Goal: Task Accomplishment & Management: Manage account settings

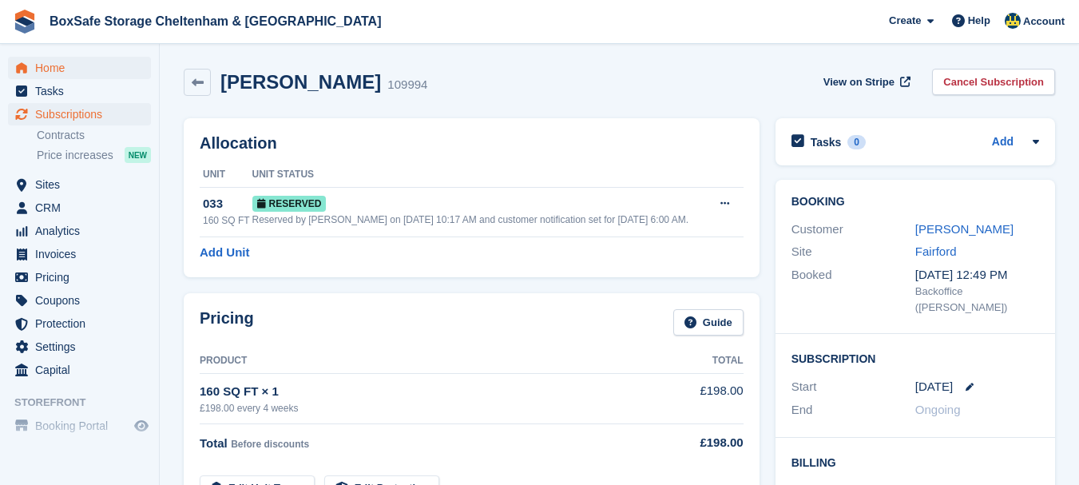
scroll to position [435, 0]
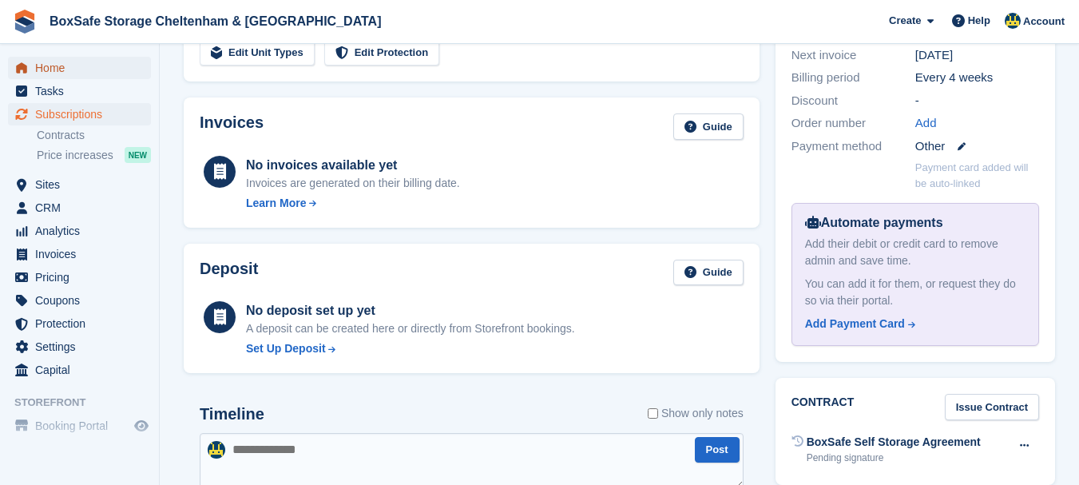
click at [61, 71] on span "Home" at bounding box center [83, 68] width 96 height 22
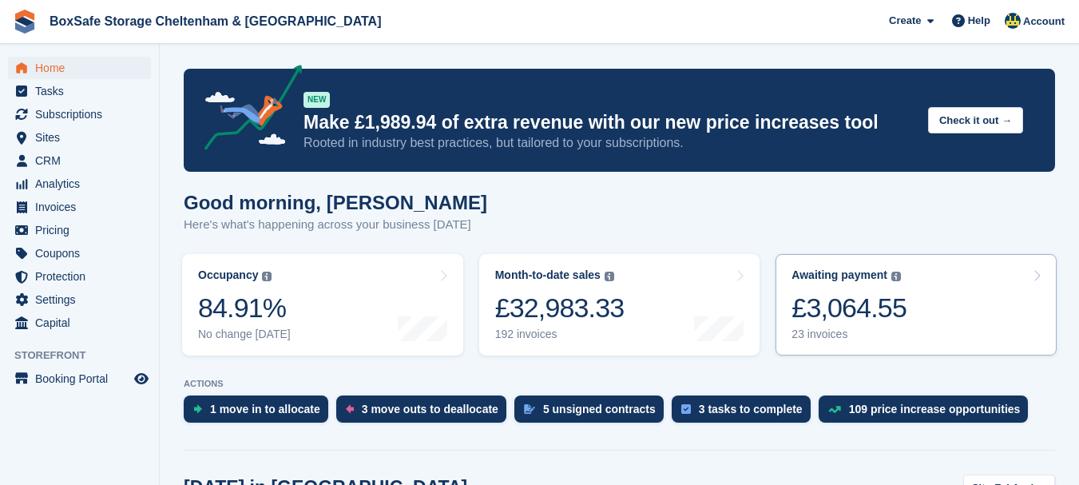
click at [882, 321] on div "£3,064.55" at bounding box center [848, 307] width 115 height 33
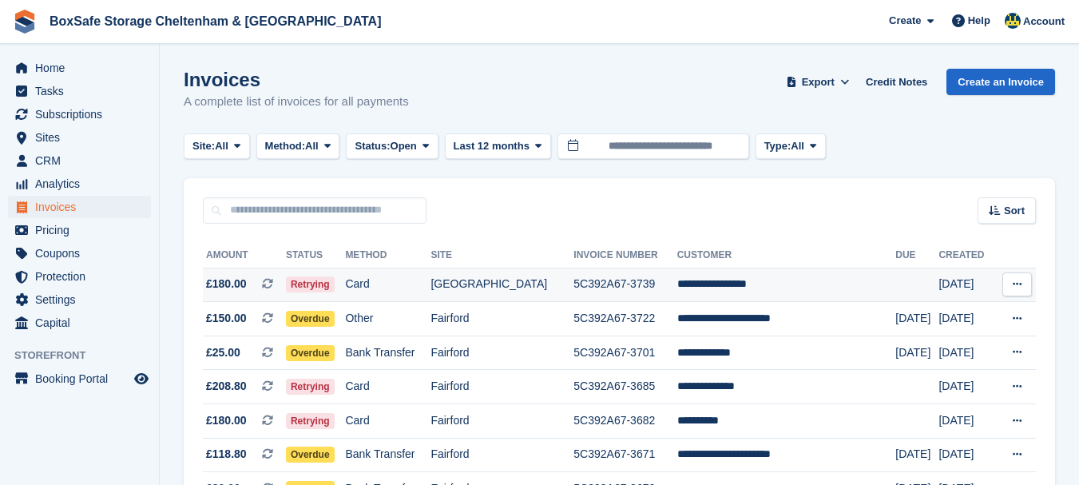
click at [783, 297] on td "**********" at bounding box center [786, 284] width 219 height 34
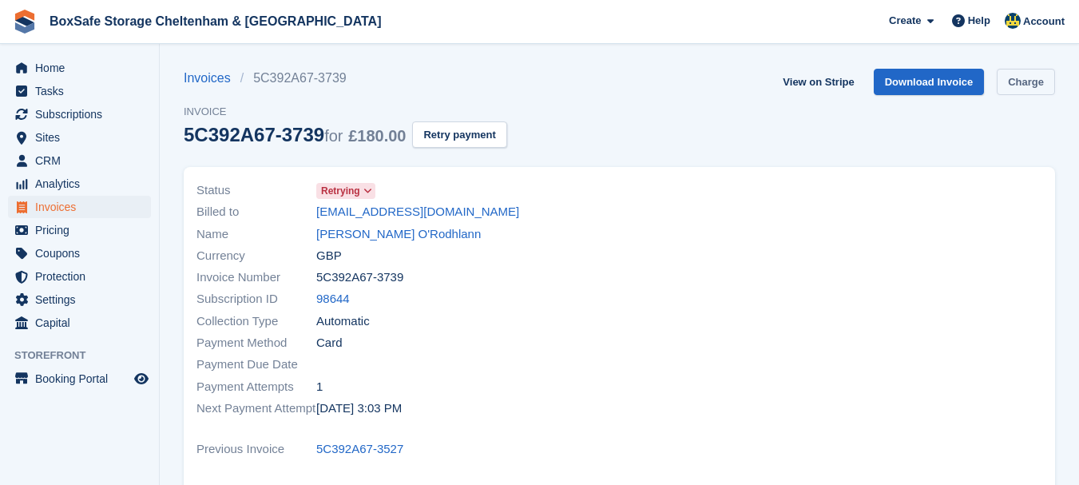
click at [1041, 76] on link "Charge" at bounding box center [1025, 82] width 58 height 26
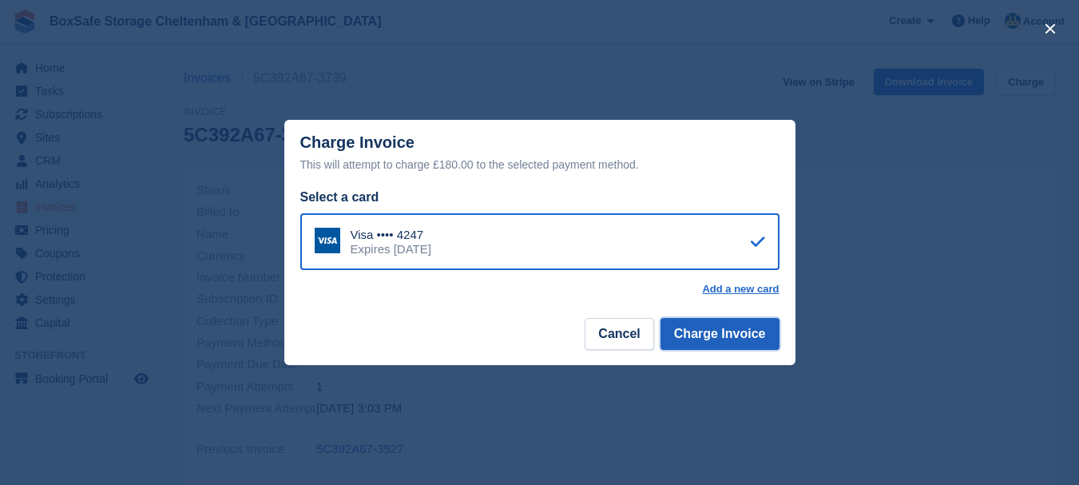
click at [693, 323] on button "Charge Invoice" at bounding box center [719, 334] width 119 height 32
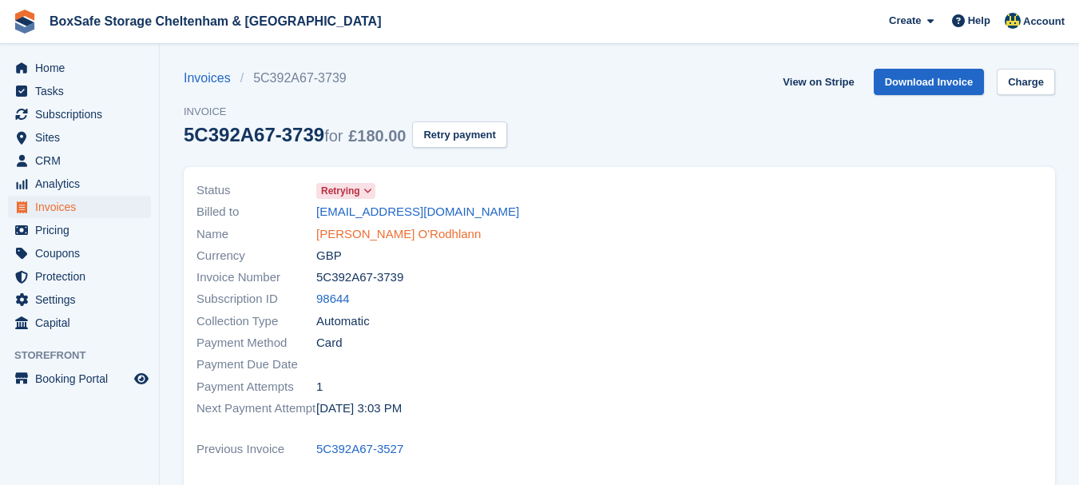
click at [372, 236] on link "Roland O'Rodhlann" at bounding box center [398, 234] width 164 height 18
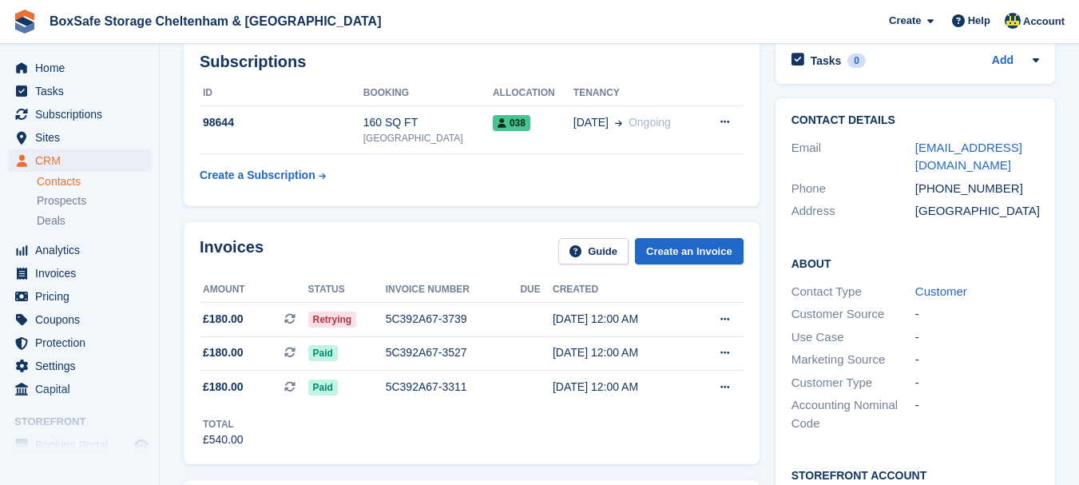
scroll to position [169, 0]
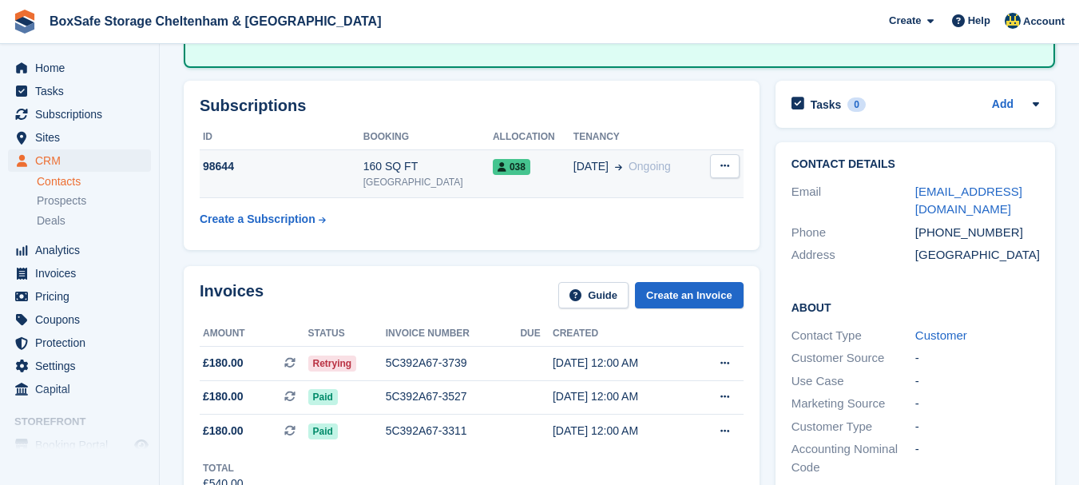
click at [312, 169] on div "98644" at bounding box center [282, 166] width 164 height 17
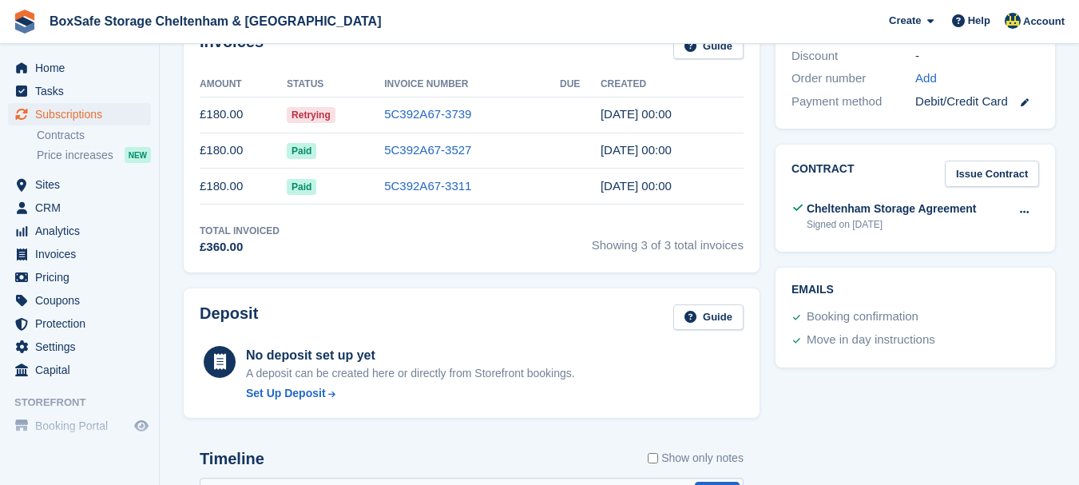
scroll to position [452, 0]
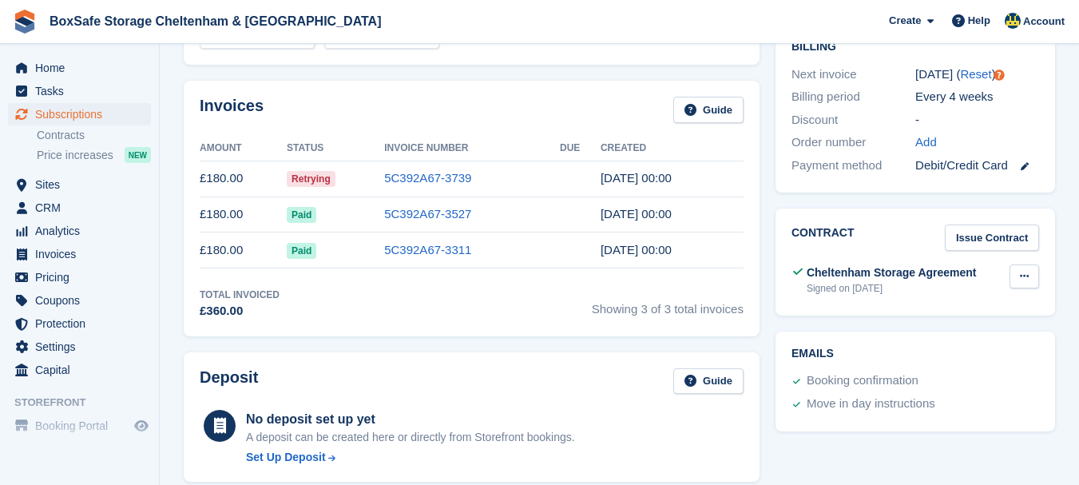
click at [1022, 271] on icon at bounding box center [1024, 276] width 9 height 10
click at [915, 297] on p "View" at bounding box center [962, 307] width 139 height 21
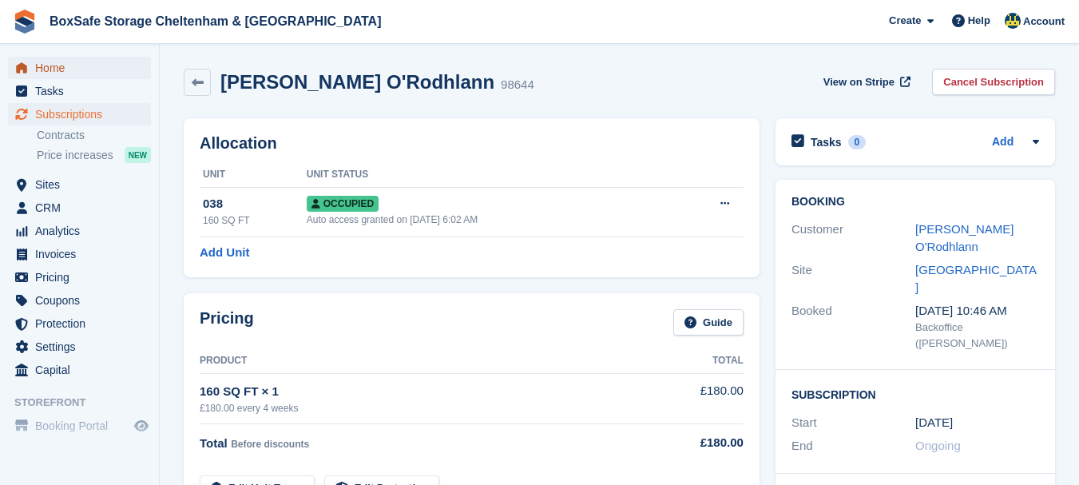
click at [80, 64] on span "Home" at bounding box center [83, 68] width 96 height 22
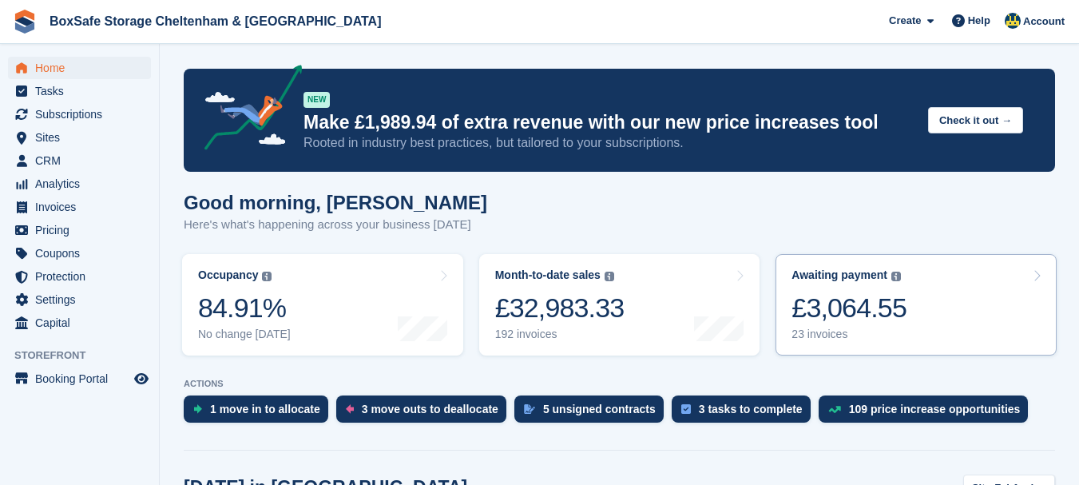
click at [846, 307] on div "£3,064.55" at bounding box center [848, 307] width 115 height 33
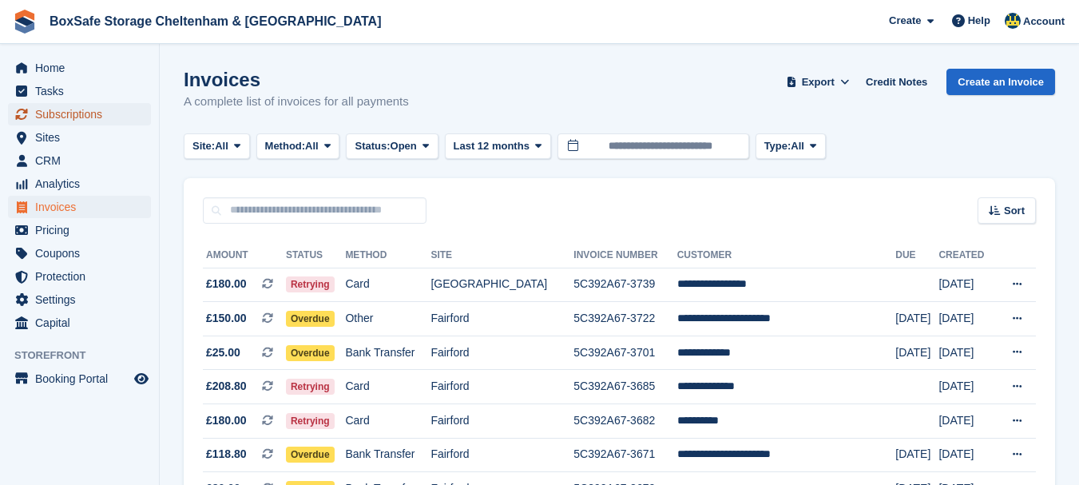
click at [65, 113] on span "Subscriptions" at bounding box center [83, 114] width 96 height 22
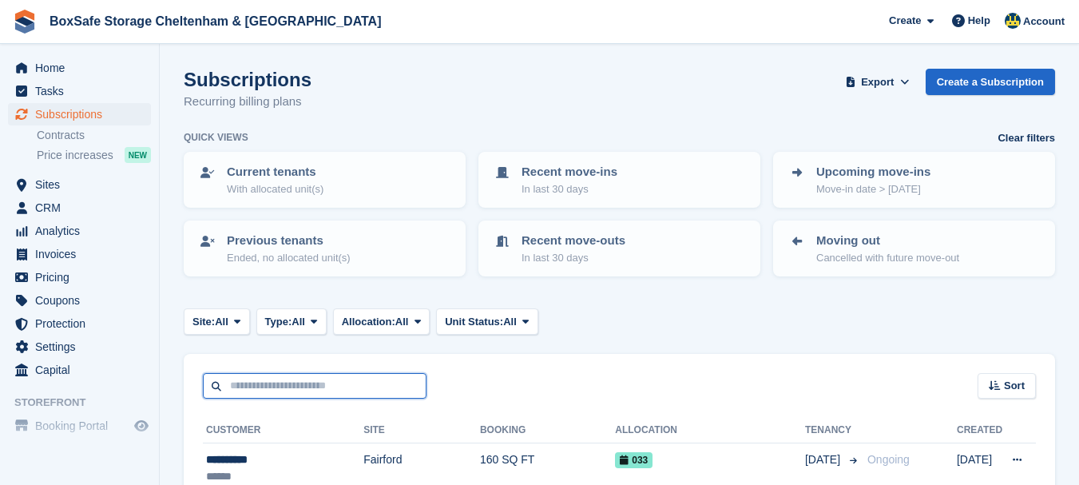
click at [293, 378] on input "text" at bounding box center [315, 386] width 224 height 26
type input "*****"
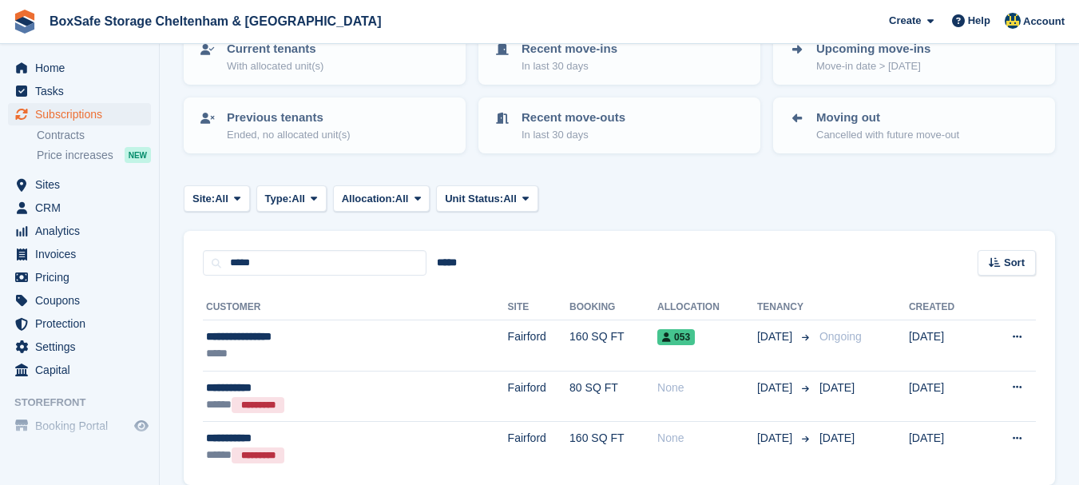
scroll to position [141, 0]
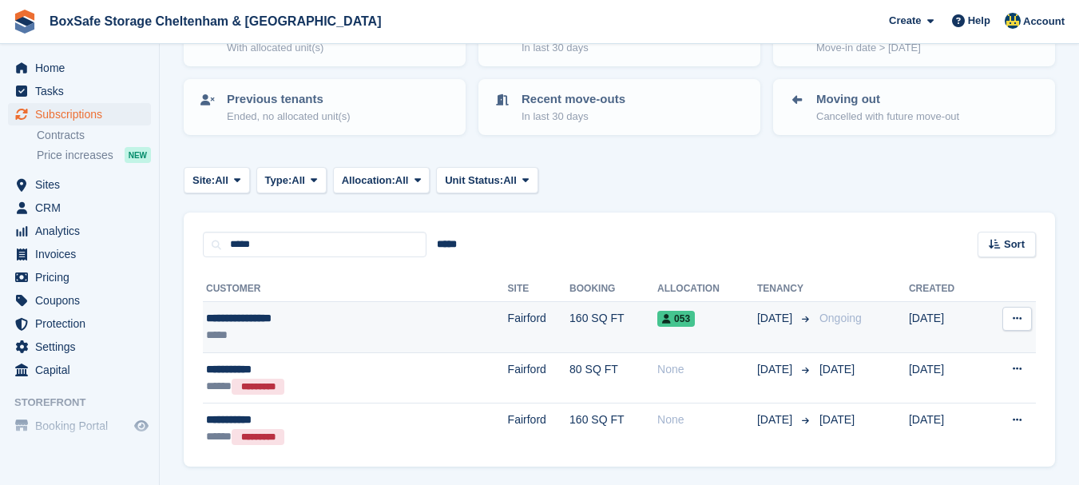
click at [271, 322] on div "**********" at bounding box center [299, 318] width 187 height 17
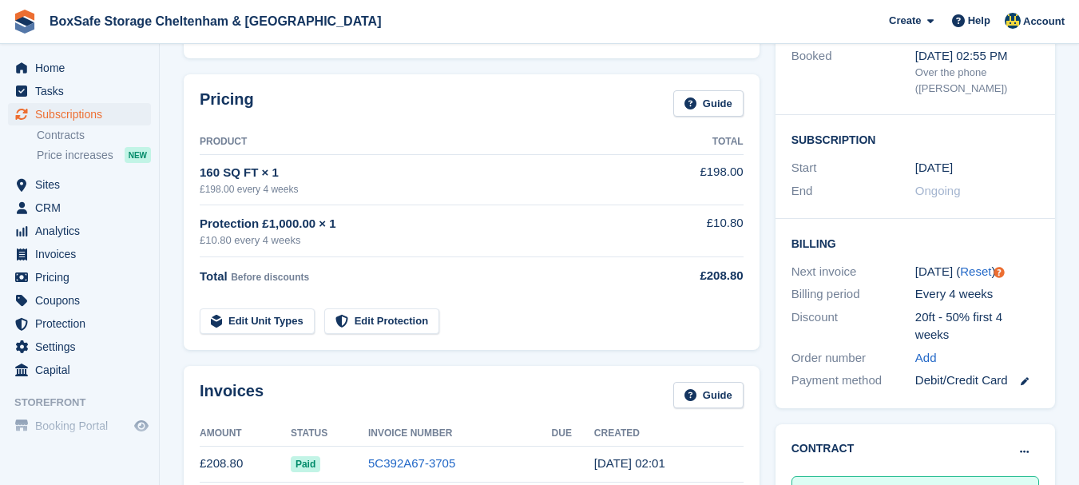
scroll to position [381, 0]
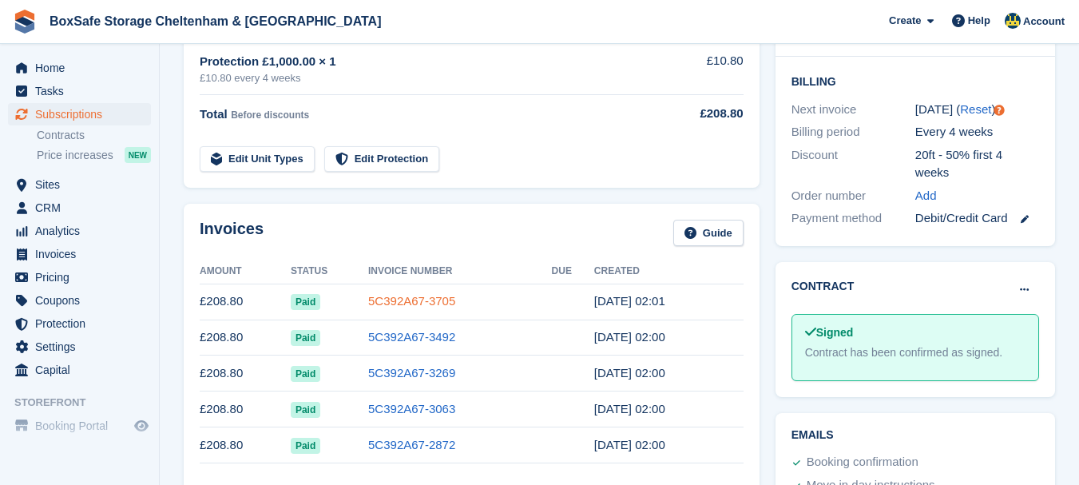
click at [427, 303] on link "5C392A67-3705" at bounding box center [411, 301] width 87 height 14
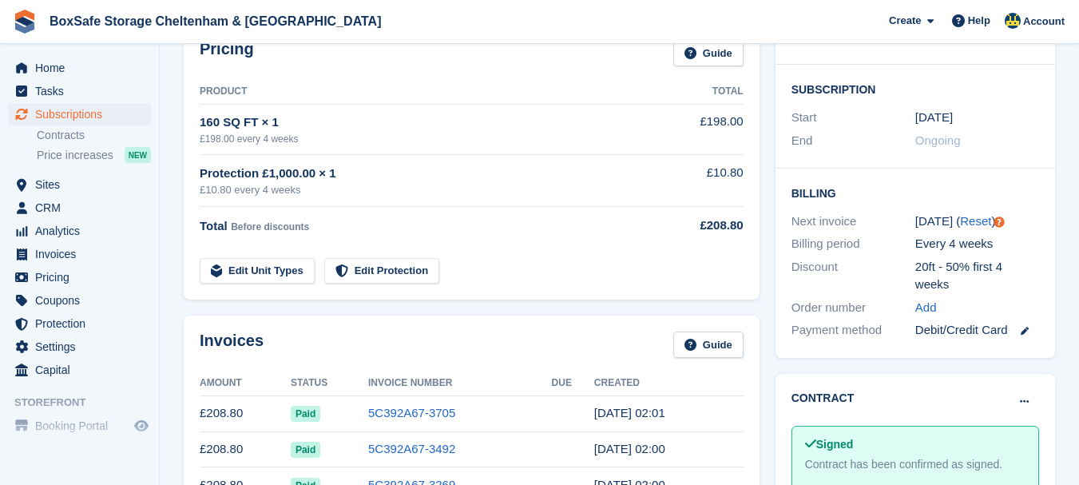
scroll to position [287, 0]
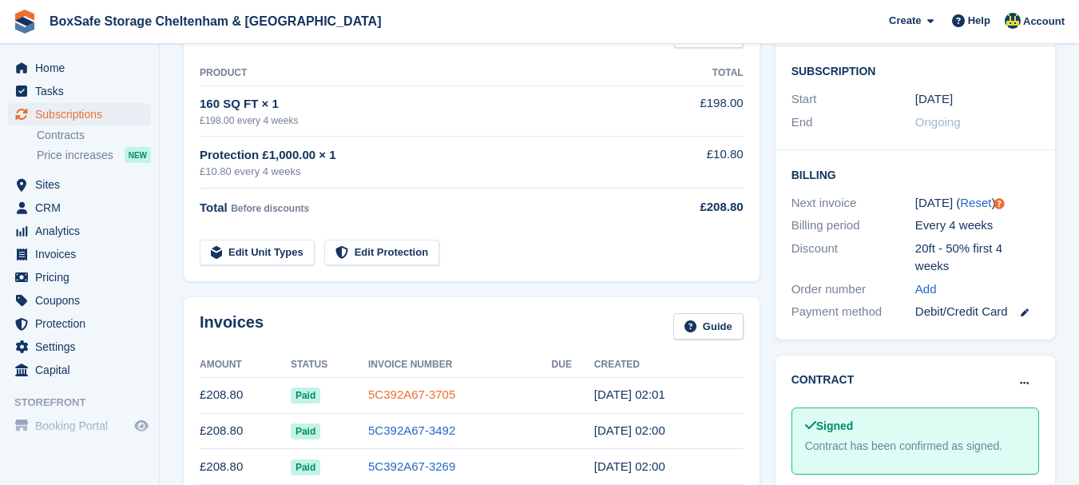
click at [392, 394] on link "5C392A67-3705" at bounding box center [411, 394] width 87 height 14
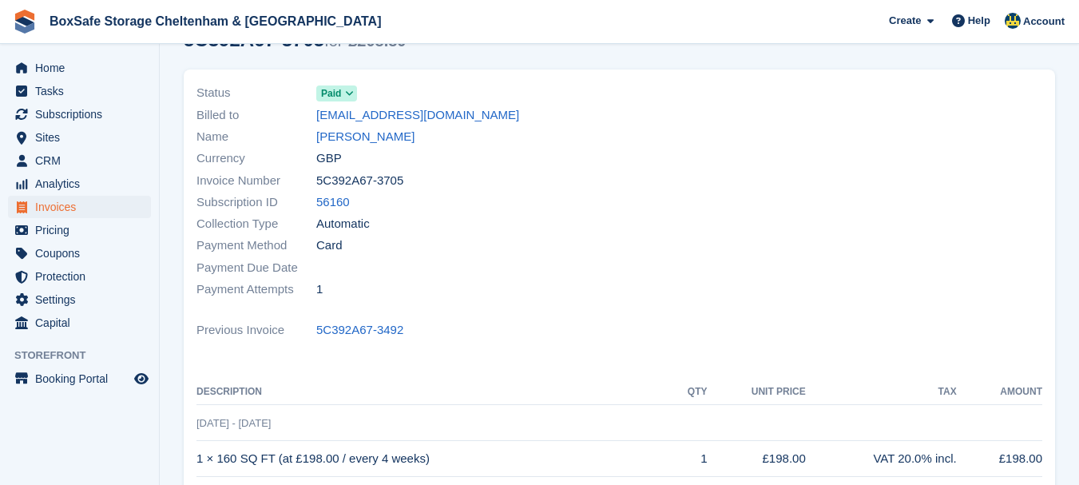
scroll to position [96, 0]
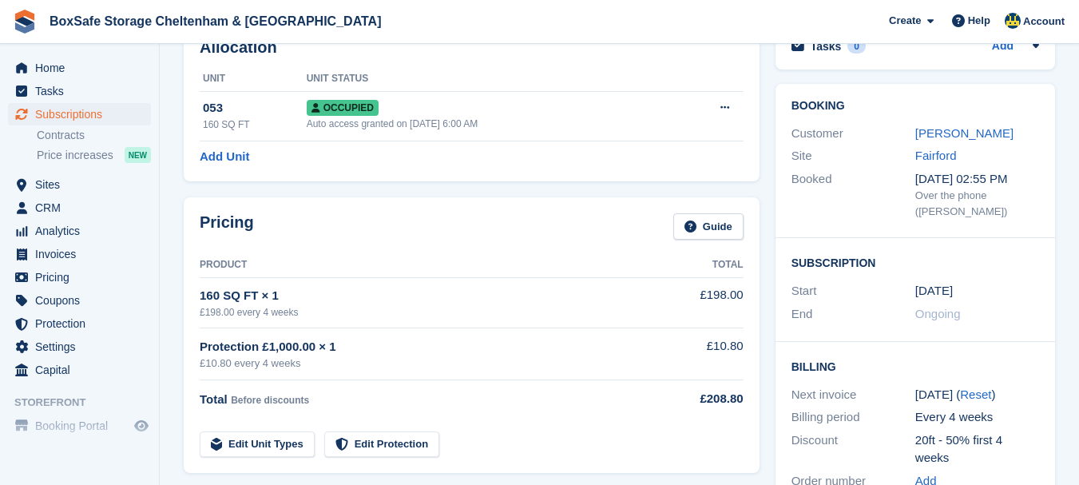
scroll to position [287, 0]
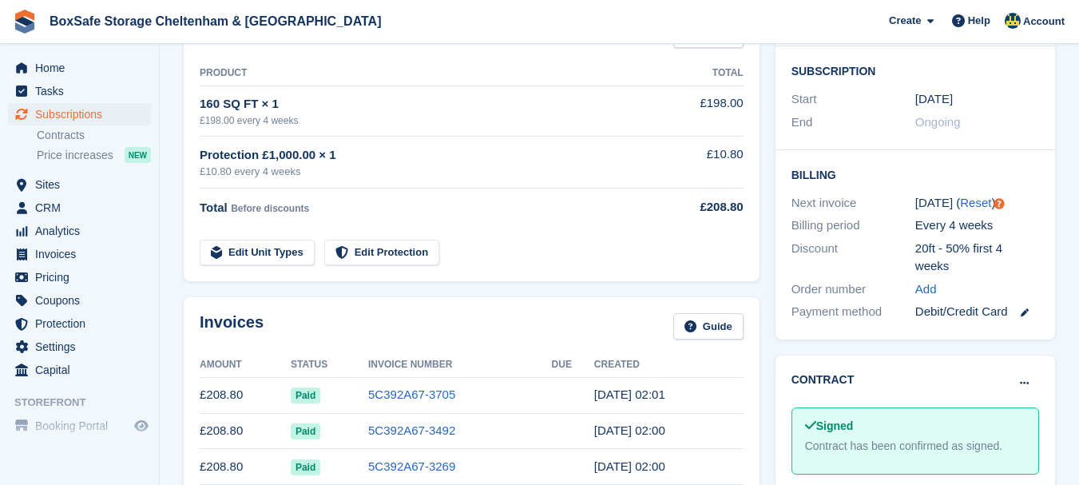
click at [424, 380] on td "5C392A67-3705" at bounding box center [460, 395] width 184 height 36
click at [422, 394] on link "5C392A67-3705" at bounding box center [411, 394] width 87 height 14
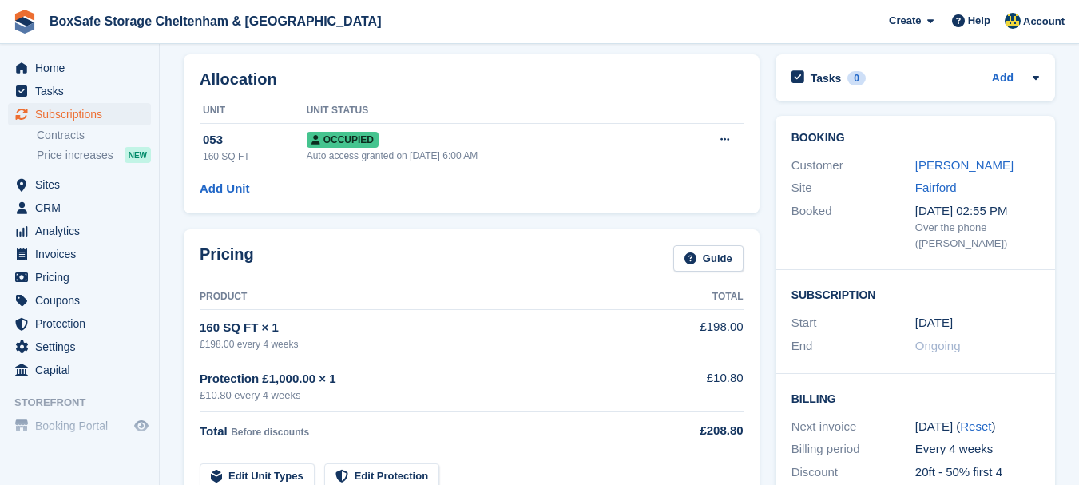
scroll to position [287, 0]
